Goal: Task Accomplishment & Management: Use online tool/utility

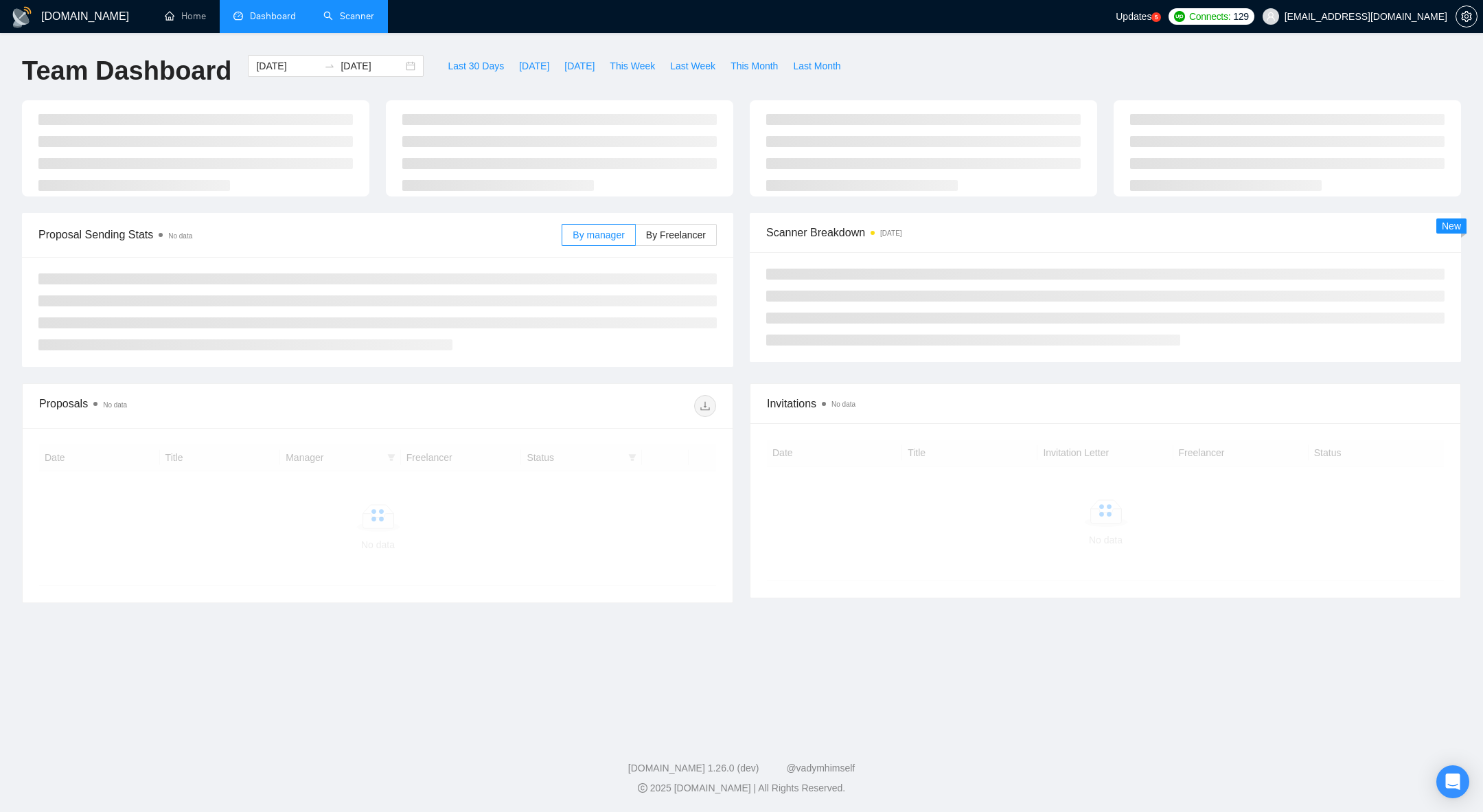
click at [347, 15] on link "Scanner" at bounding box center [348, 16] width 51 height 11
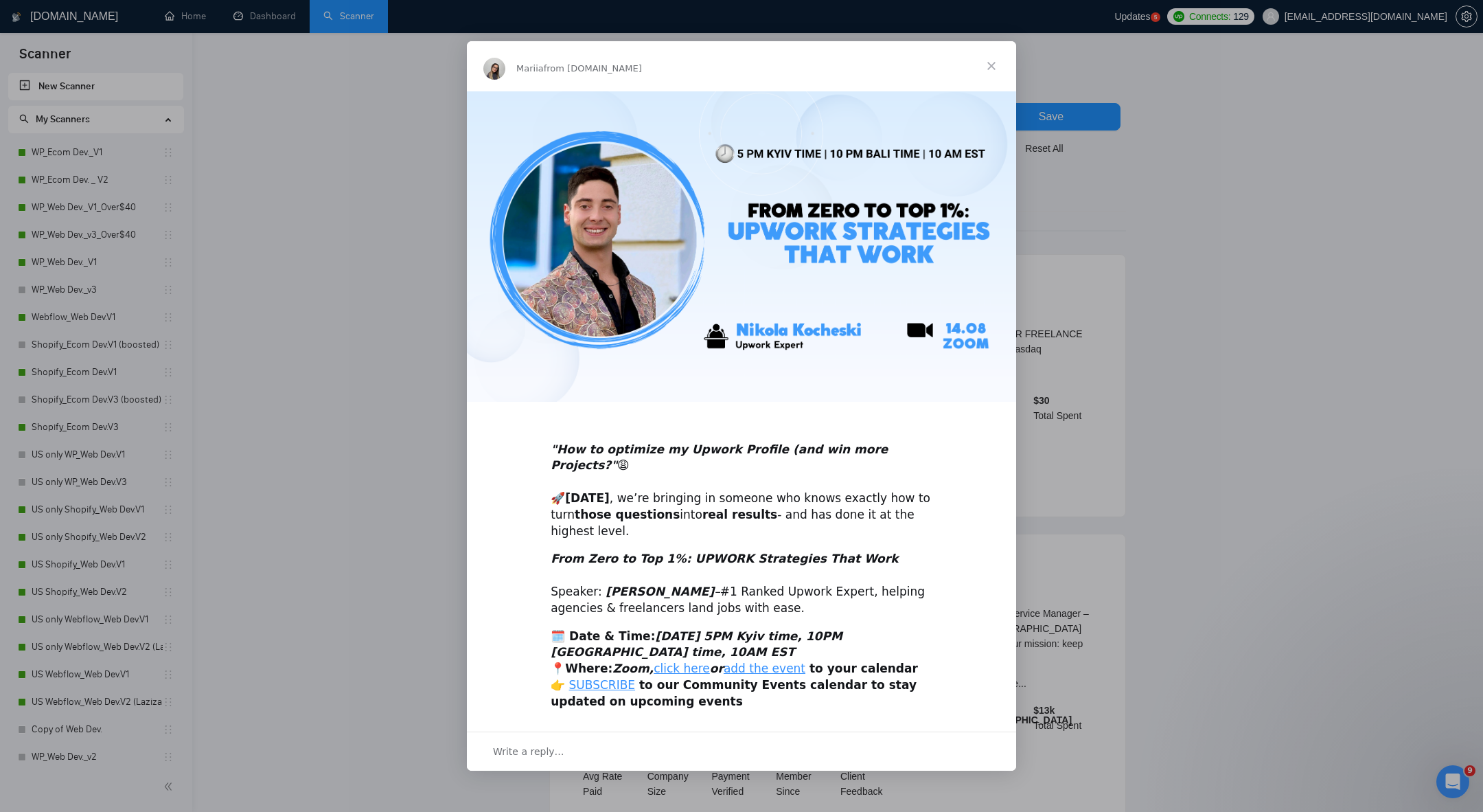
click at [995, 81] on span "Close" at bounding box center [991, 65] width 49 height 49
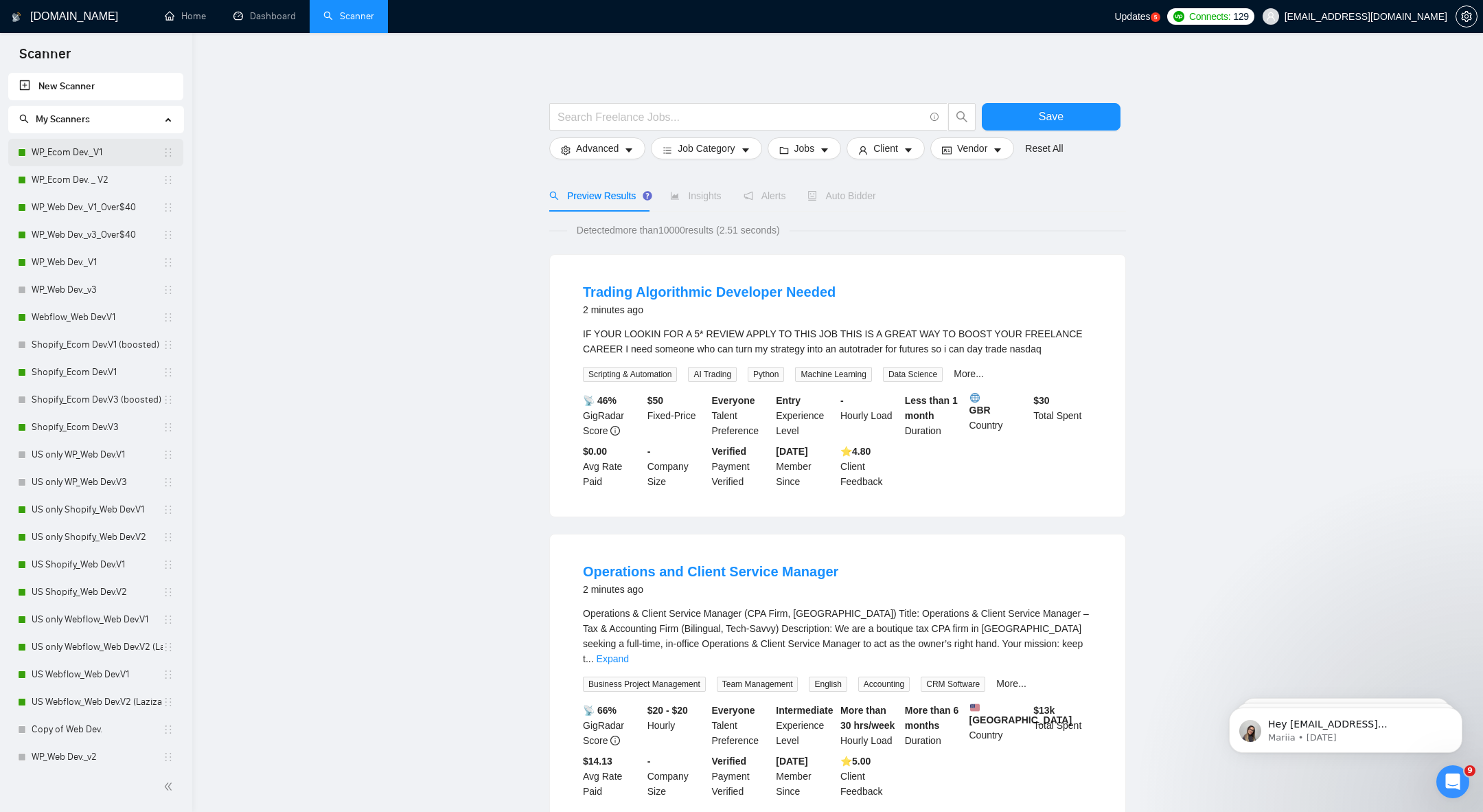
click at [56, 152] on link "WP_Ecom Dev._V1" at bounding box center [97, 152] width 131 height 27
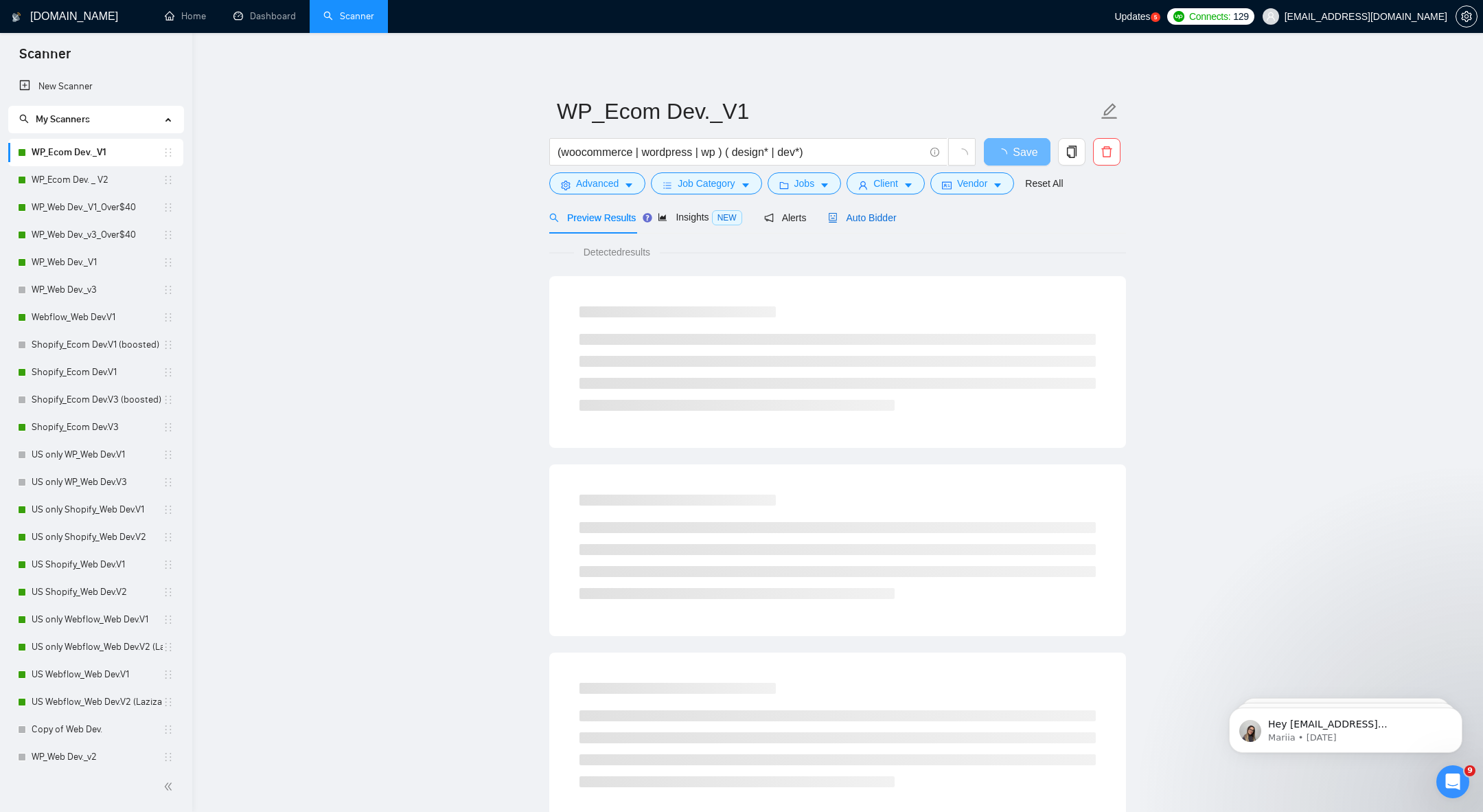
click at [847, 212] on span "Auto Bidder" at bounding box center [862, 218] width 68 height 11
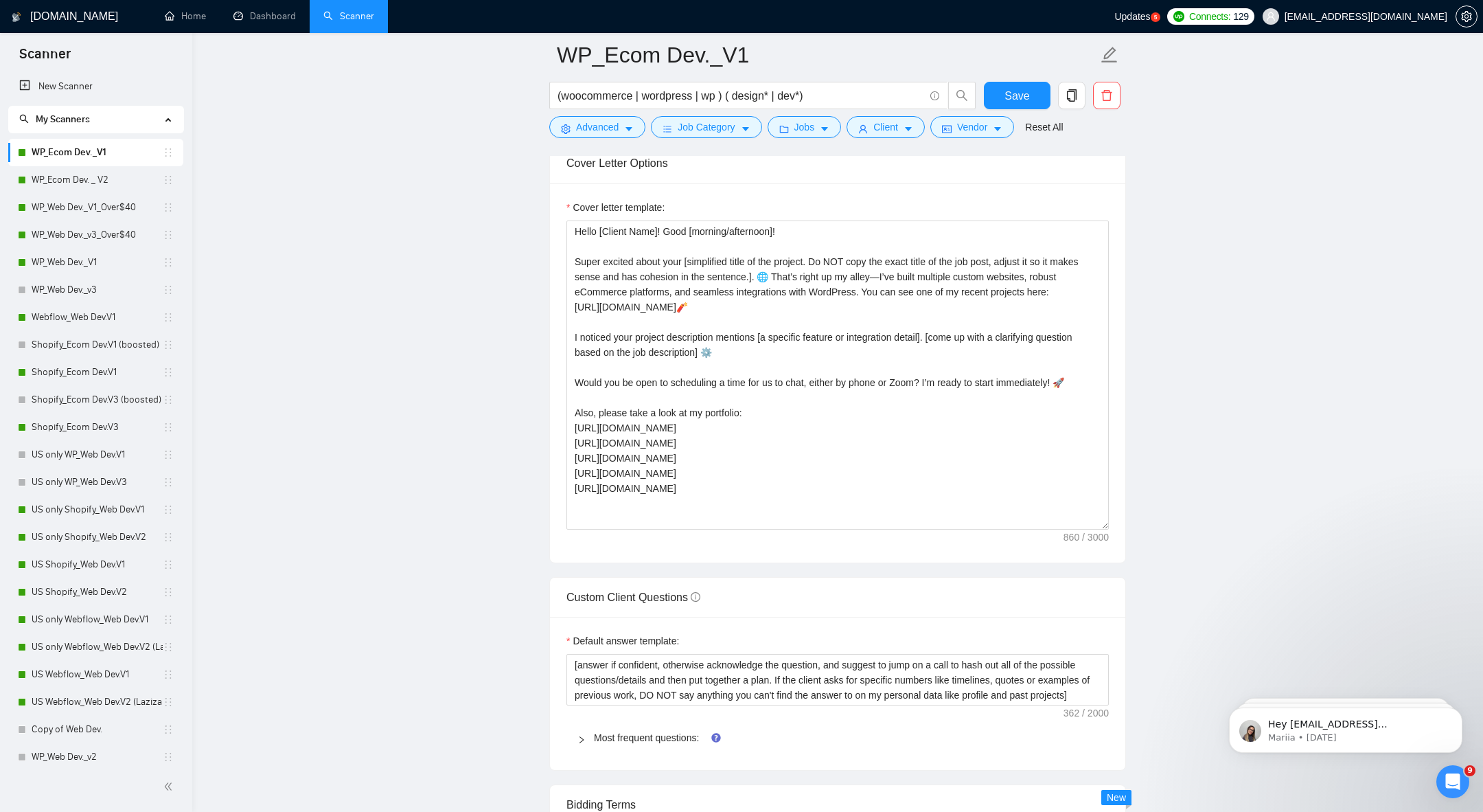
scroll to position [1683, 0]
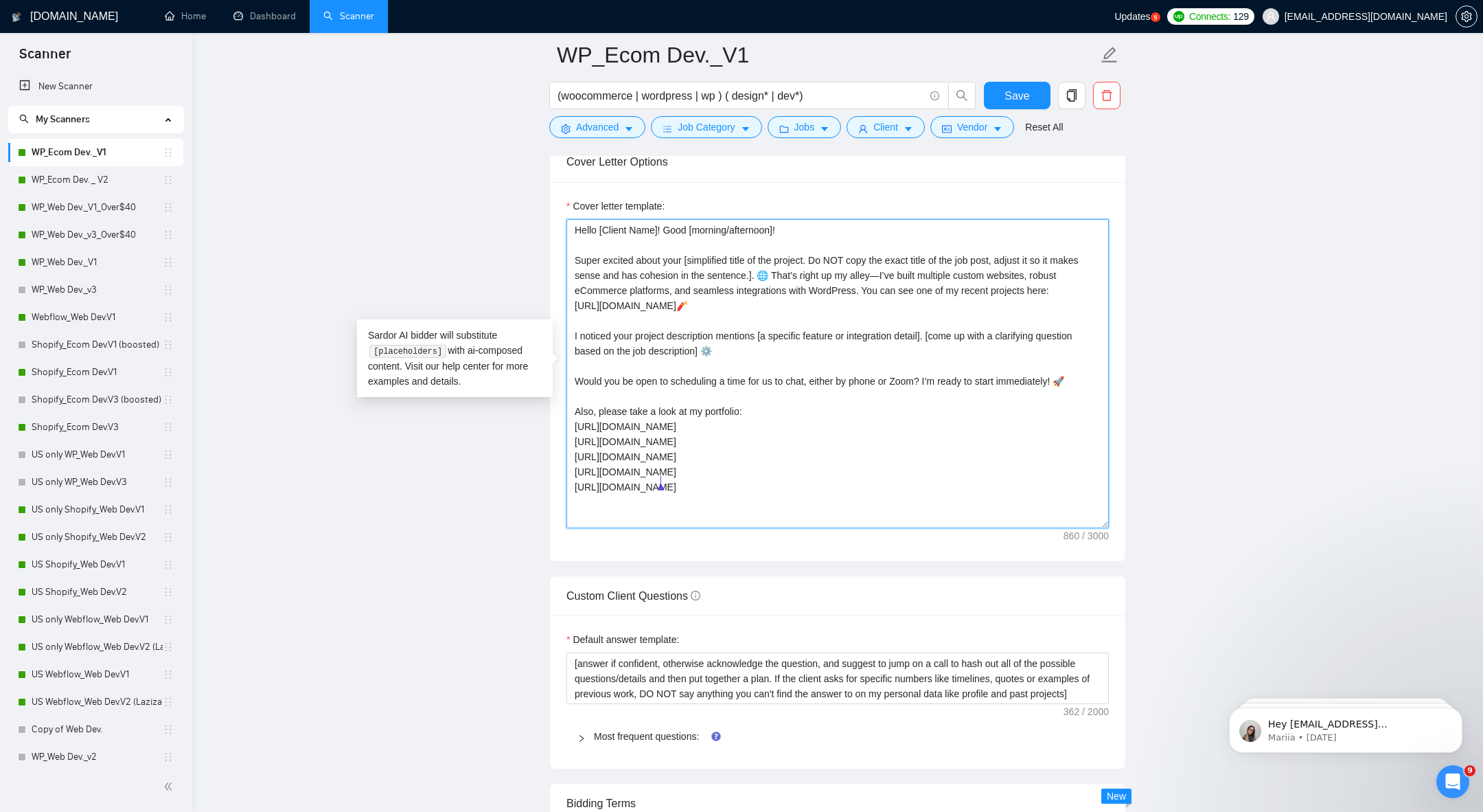
drag, startPoint x: 571, startPoint y: 423, endPoint x: 677, endPoint y: 486, distance: 123.3
click at [677, 487] on textarea "Hello [Client Name]! Good [morning/afternoon]! Super excited about your [simpli…" at bounding box center [838, 373] width 543 height 309
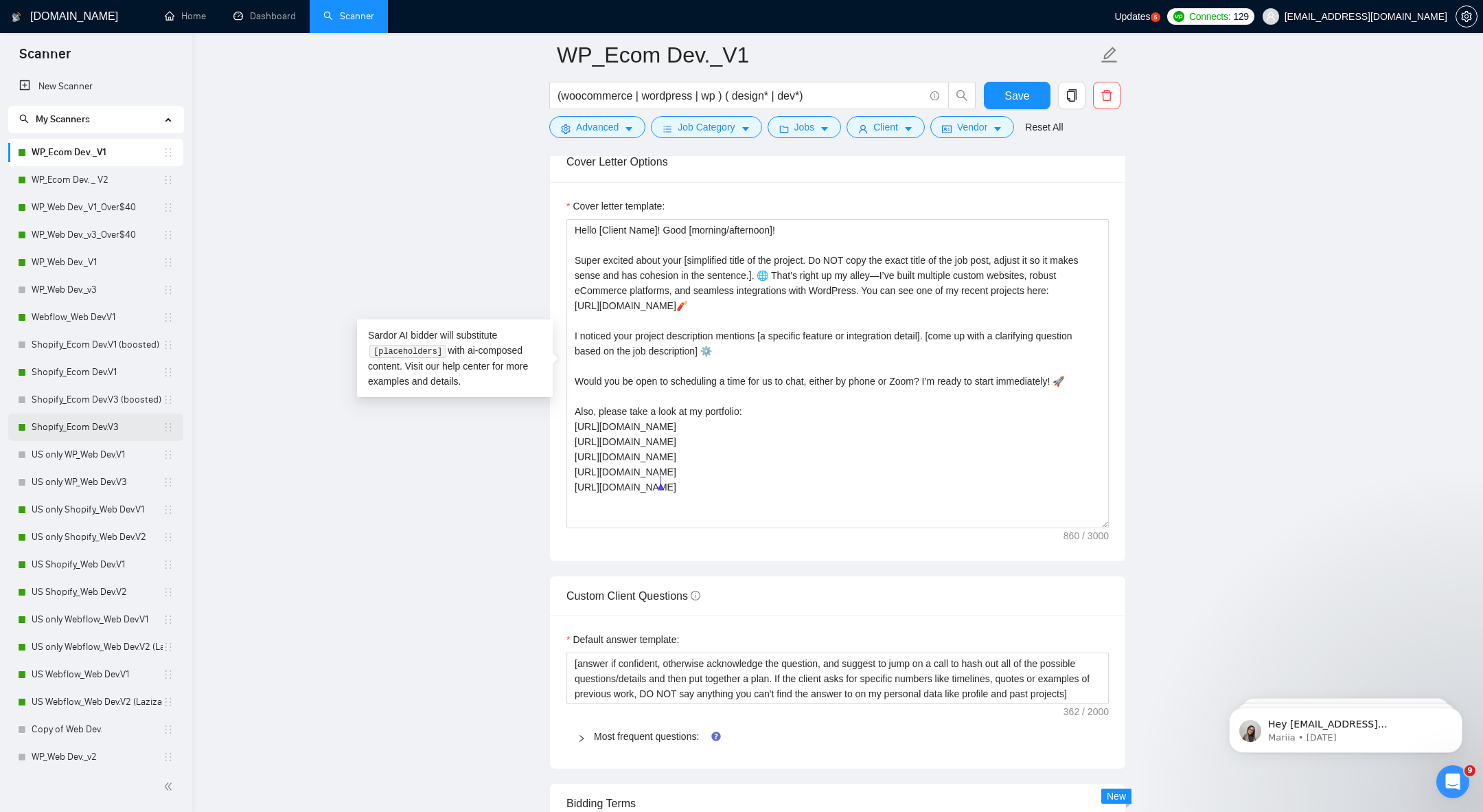
click at [60, 419] on link "Shopify_Ecom Dev.V3" at bounding box center [97, 427] width 131 height 27
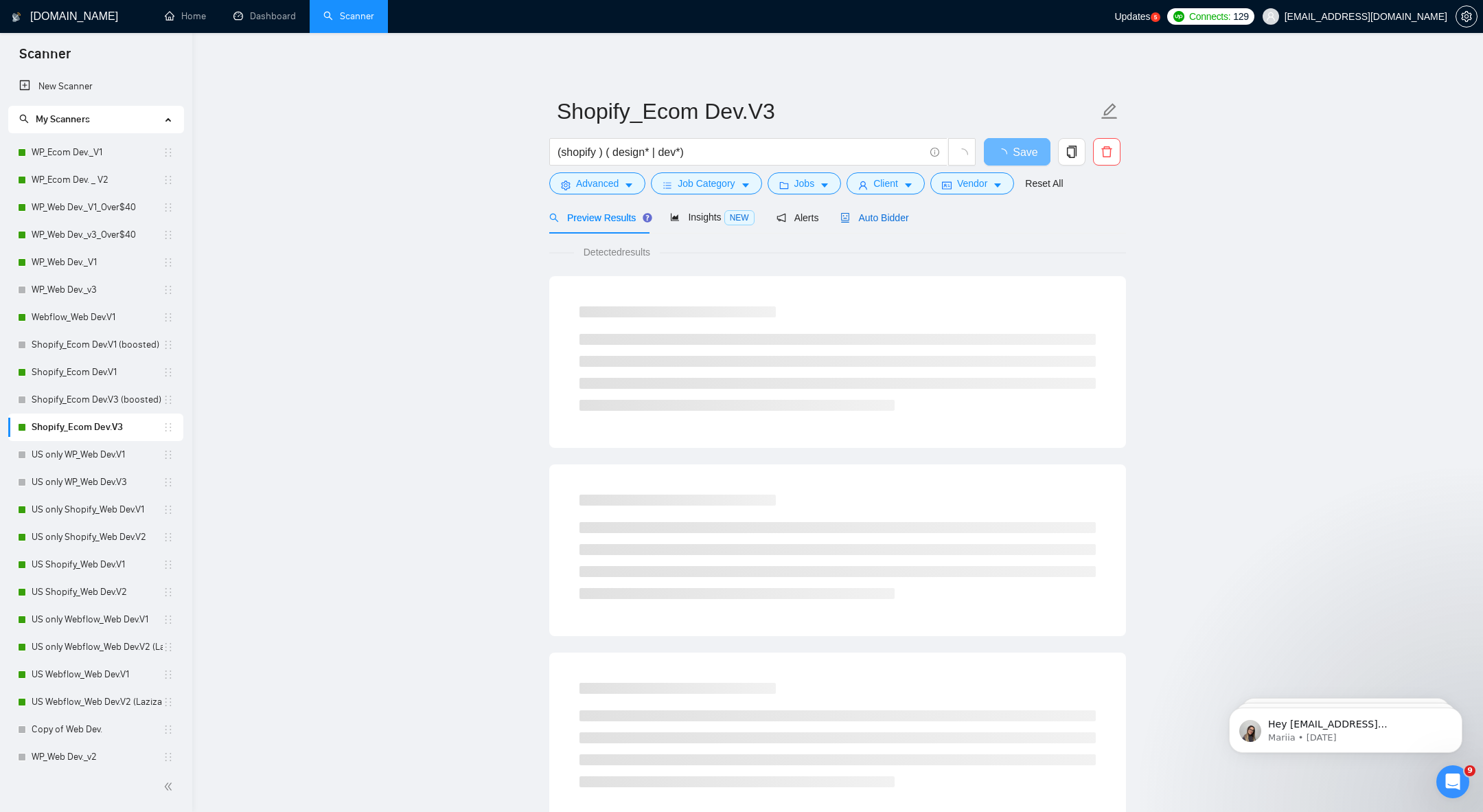
click at [884, 218] on span "Auto Bidder" at bounding box center [874, 218] width 68 height 11
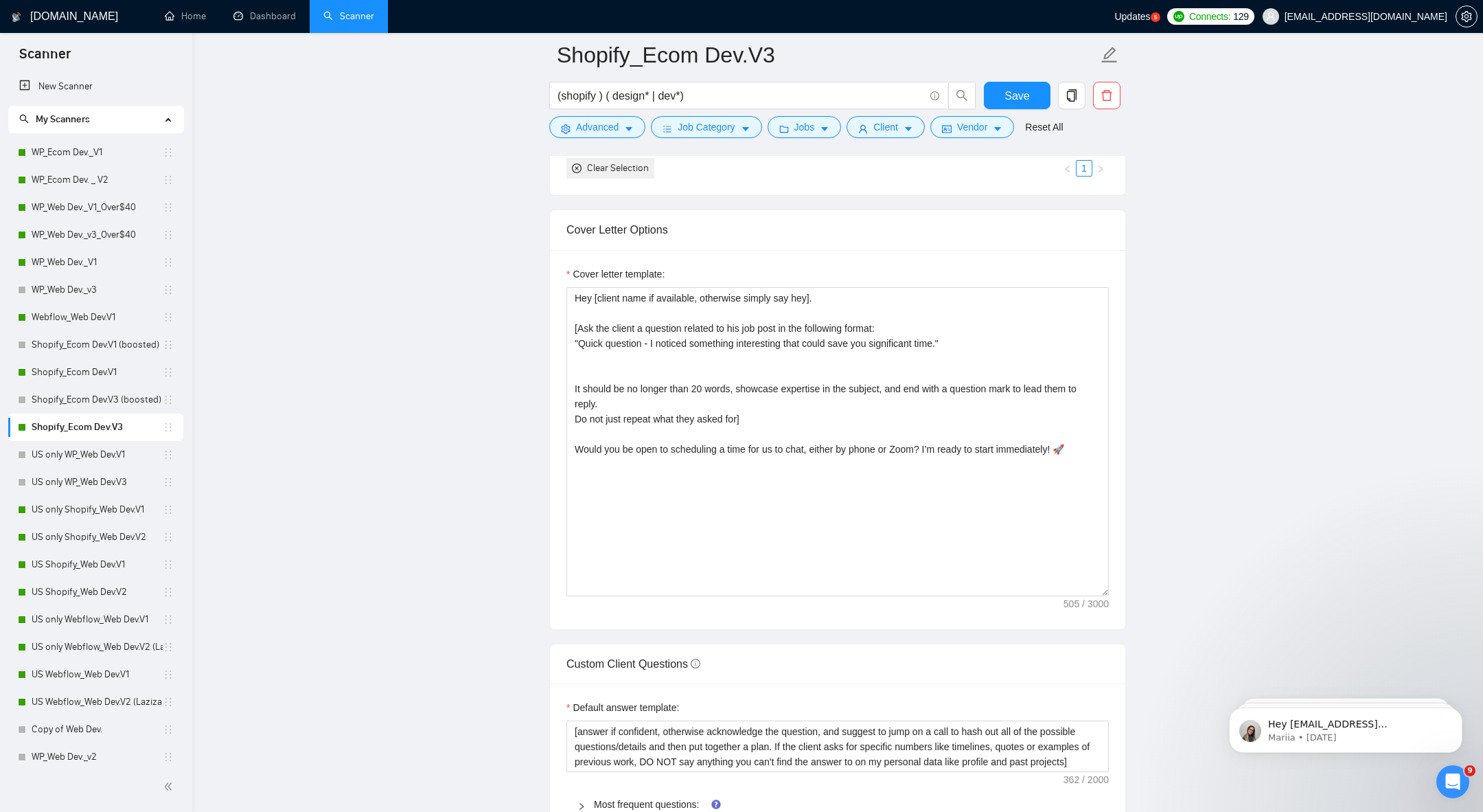
scroll to position [1568, 0]
click at [54, 363] on link "Shopify_Ecom Dev.V1" at bounding box center [97, 373] width 131 height 27
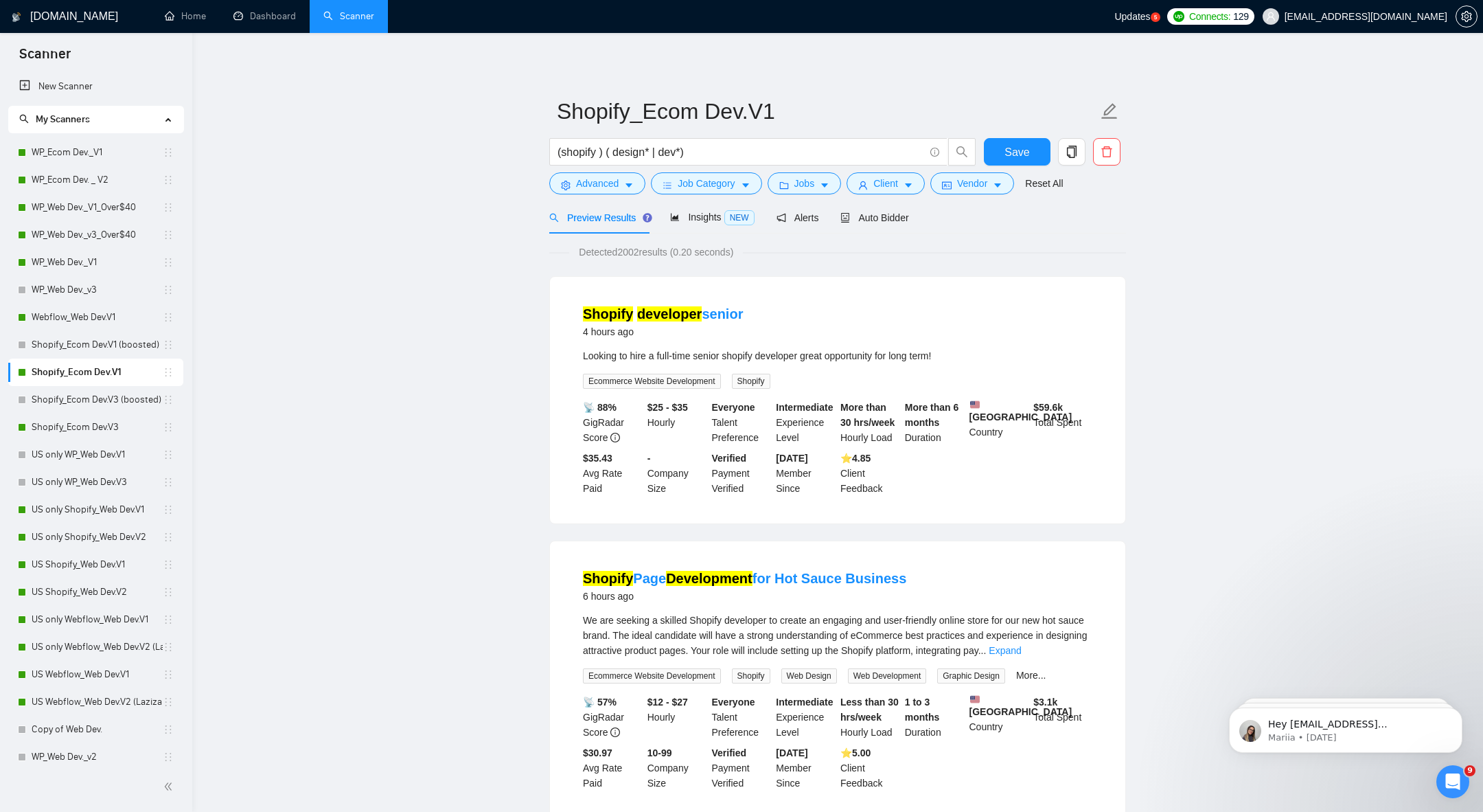
scroll to position [17, 0]
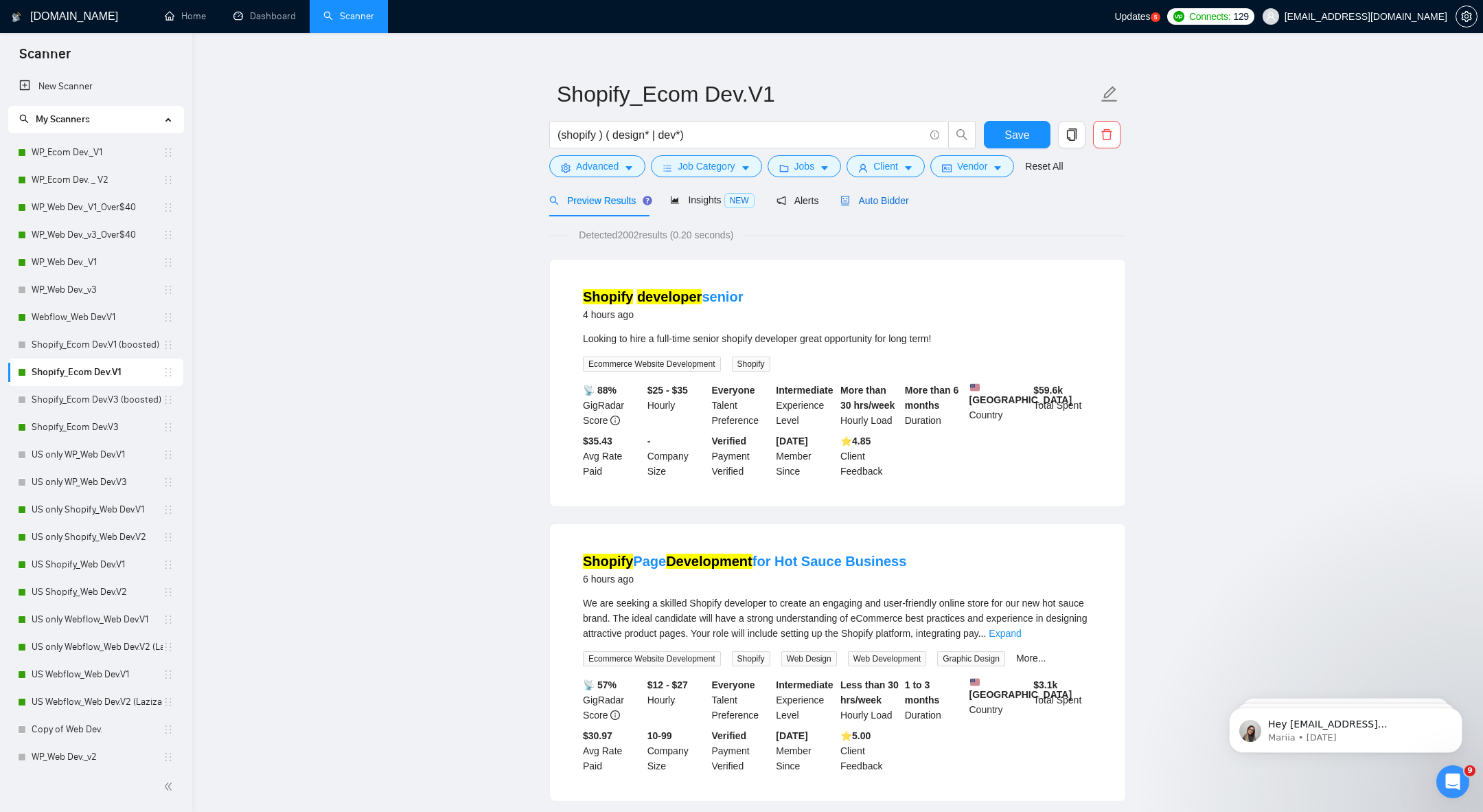
click at [907, 204] on span "Auto Bidder" at bounding box center [874, 201] width 68 height 11
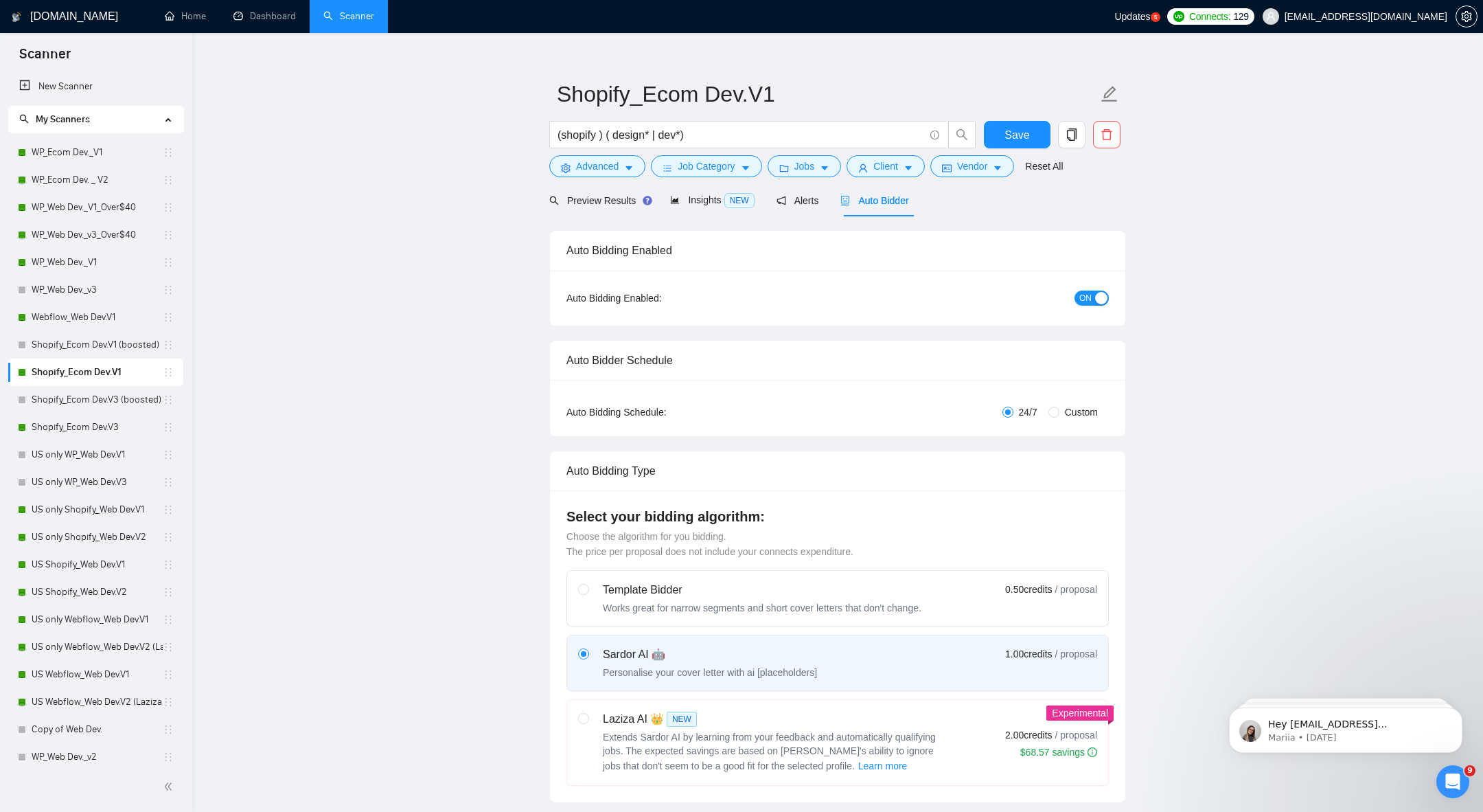
radio input "false"
radio input "true"
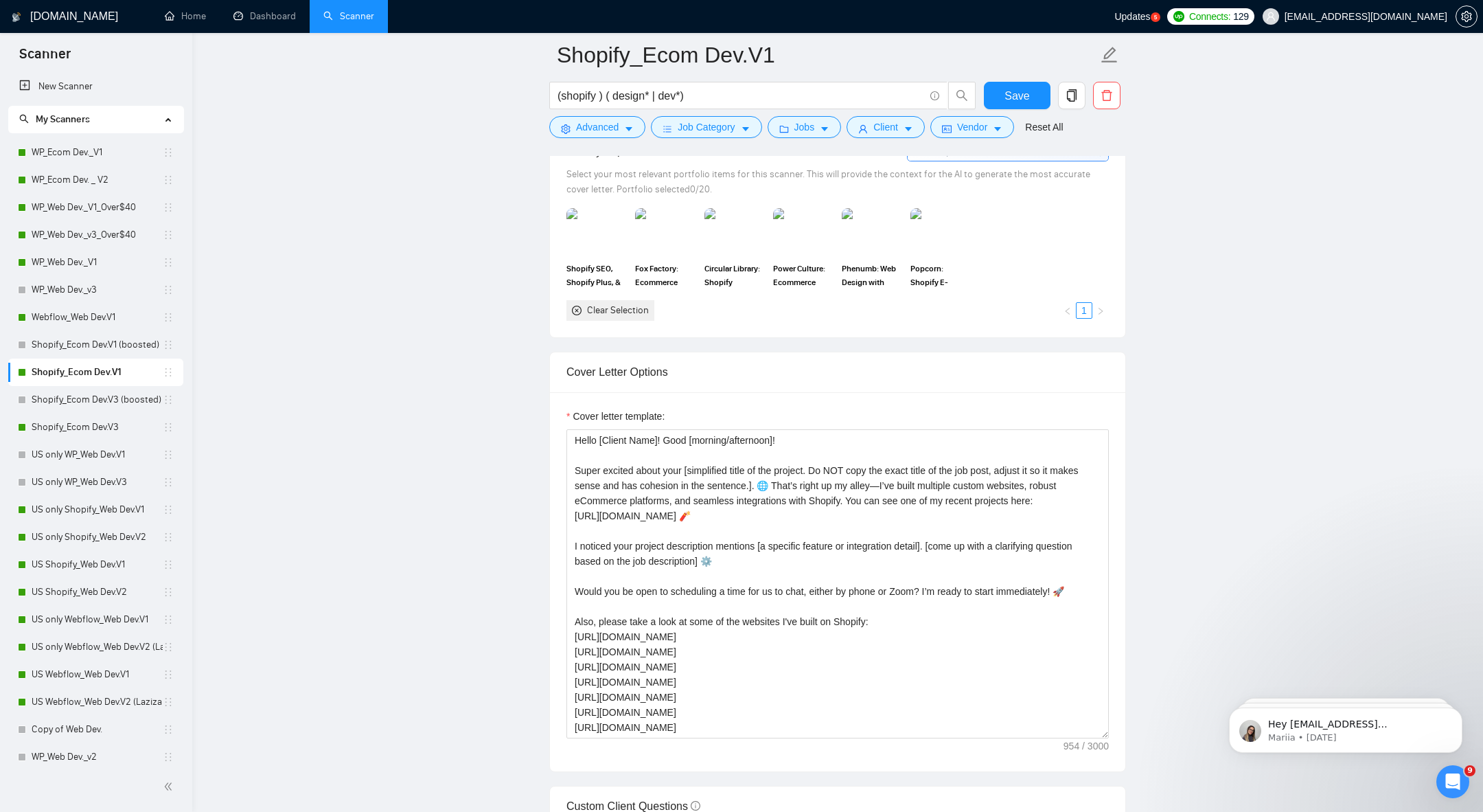
scroll to position [23, 0]
drag, startPoint x: 574, startPoint y: 610, endPoint x: 707, endPoint y: 626, distance: 134.0
click at [707, 626] on textarea "Hello [Client Name]! Good [morning/afternoon]! Super excited about your [simpli…" at bounding box center [838, 583] width 543 height 309
drag, startPoint x: 677, startPoint y: 700, endPoint x: 576, endPoint y: 679, distance: 103.2
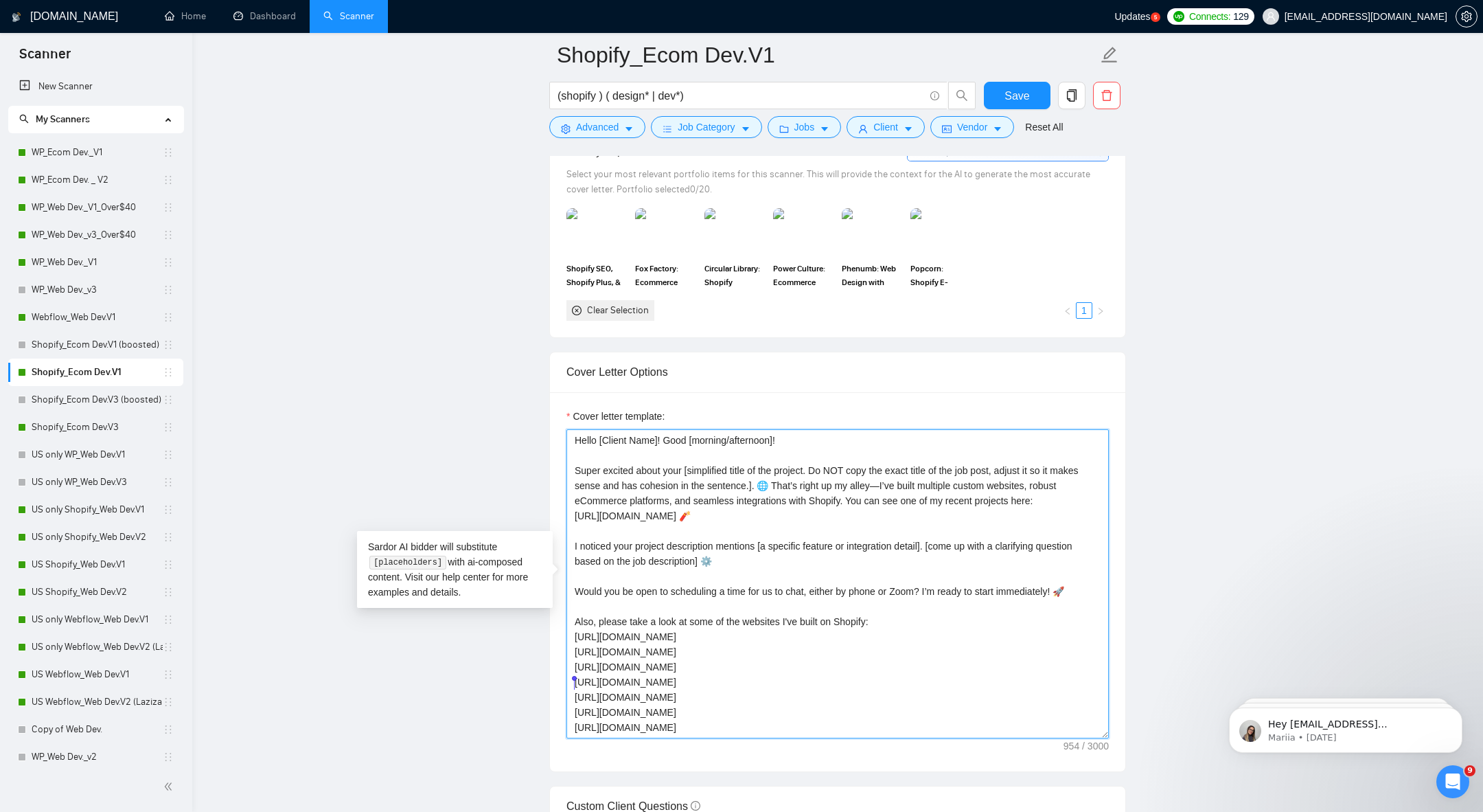
click at [576, 679] on textarea "Hello [Client Name]! Good [morning/afternoon]! Super excited about your [simpli…" at bounding box center [838, 583] width 543 height 309
click at [94, 207] on link "WP_Web Dev._V1_Over$40" at bounding box center [97, 207] width 131 height 27
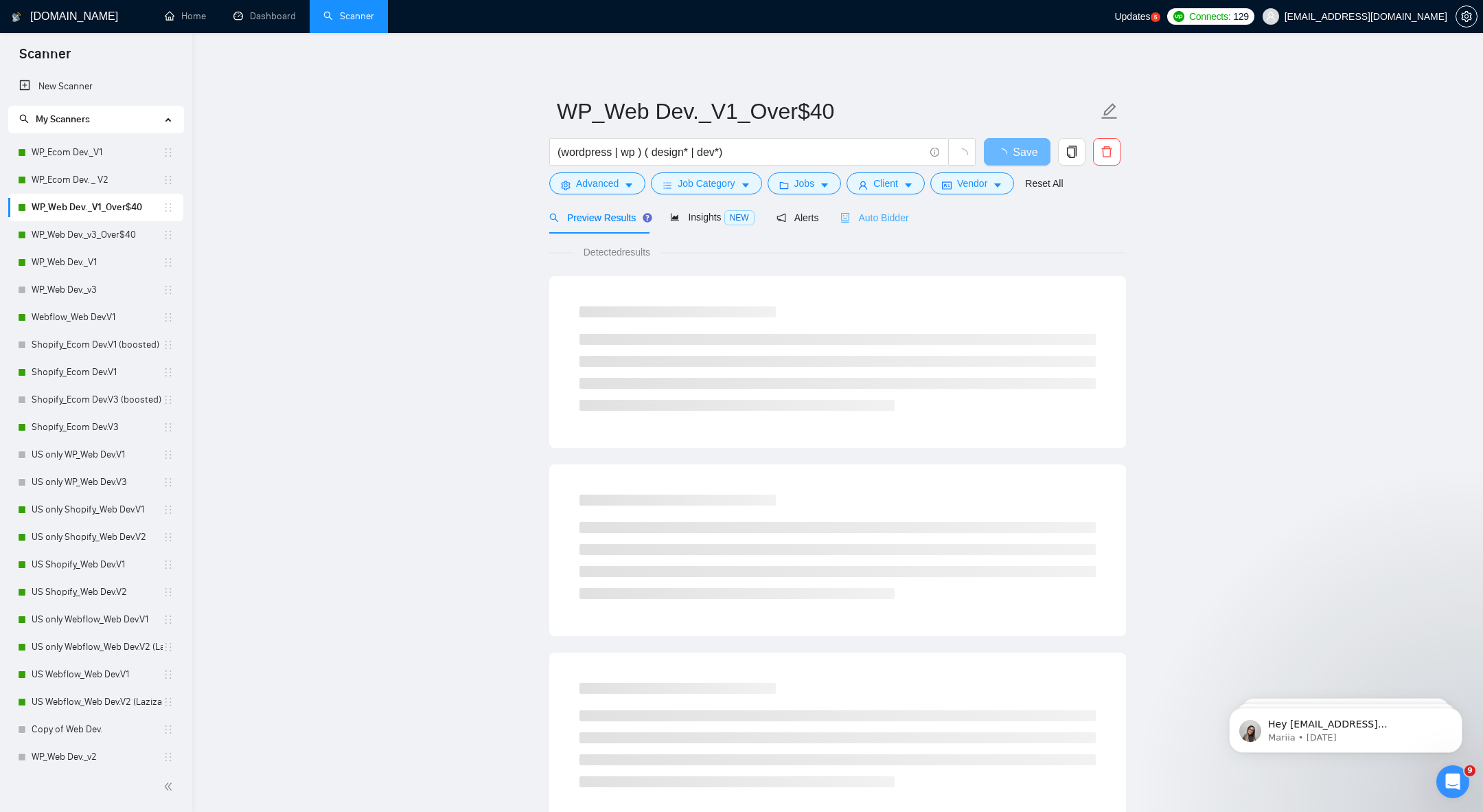
click at [878, 231] on div "Auto Bidder" at bounding box center [874, 218] width 68 height 32
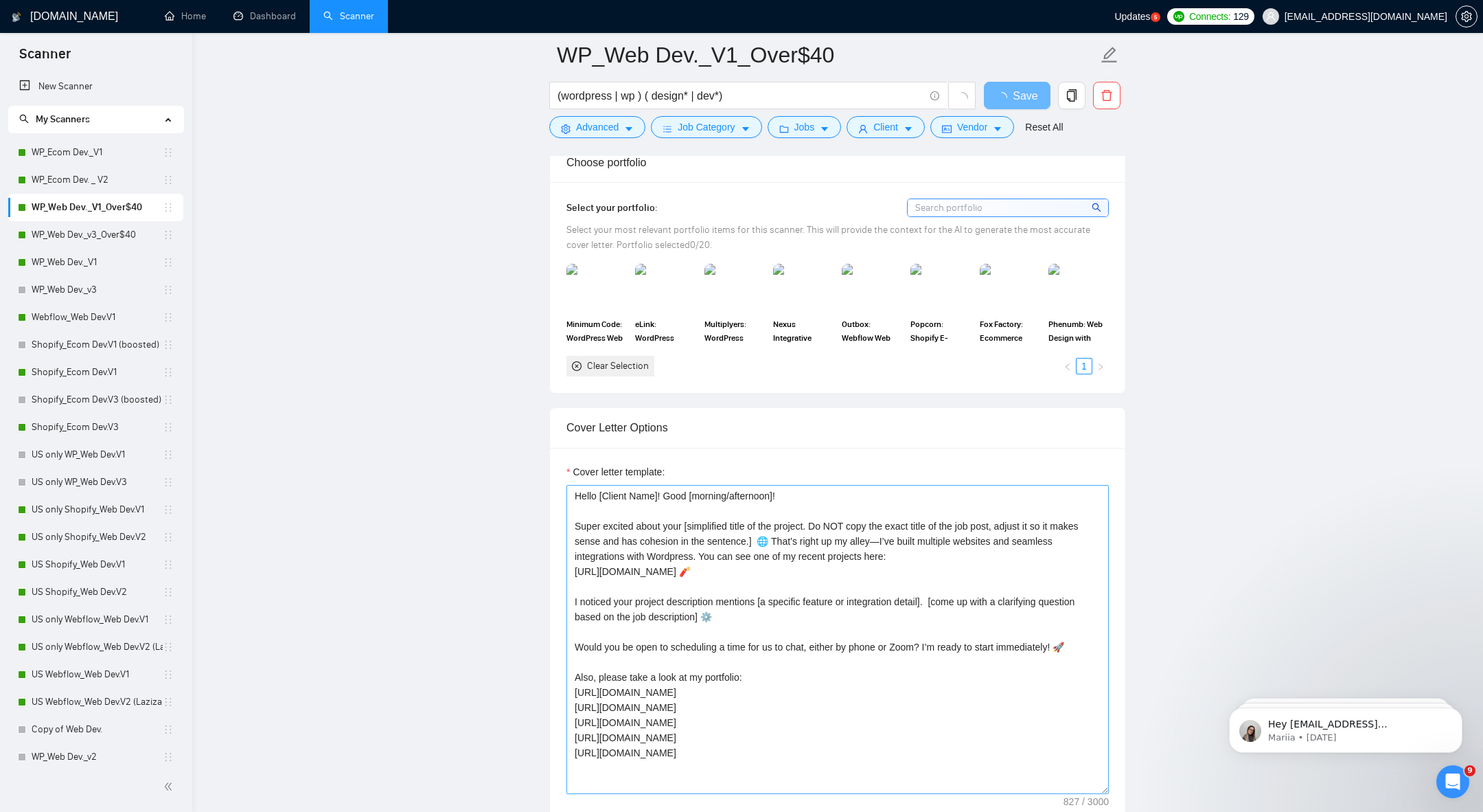
scroll to position [1397, 0]
drag, startPoint x: 699, startPoint y: 744, endPoint x: 554, endPoint y: 685, distance: 156.5
click at [553, 684] on div "Cover letter template: Hello [Client Name]! Good [morning/afternoon]! Super exc…" at bounding box center [838, 635] width 576 height 379
click at [614, 695] on textarea "Hello [Client Name]! Good [morning/afternoon]! Super excited about your [simpli…" at bounding box center [838, 637] width 543 height 309
drag, startPoint x: 706, startPoint y: 745, endPoint x: 564, endPoint y: 682, distance: 155.3
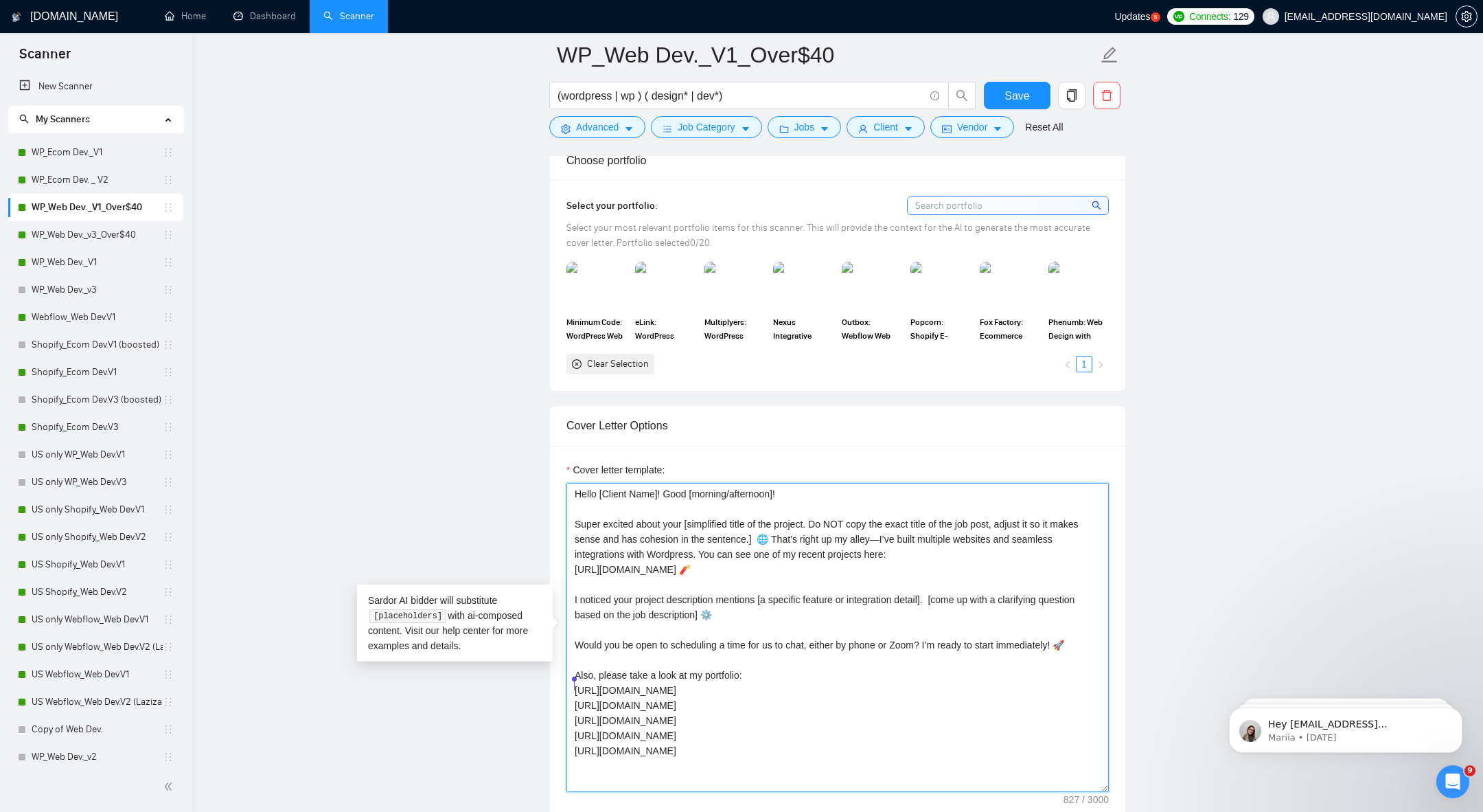
click at [564, 682] on div "Cover letter template: Hello [Client Name]! Good [morning/afternoon]! Super exc…" at bounding box center [838, 635] width 576 height 379
